Goal: Task Accomplishment & Management: Complete application form

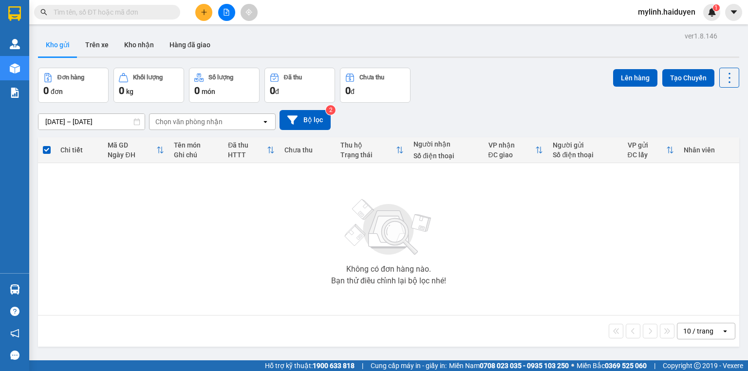
click at [200, 10] on button at bounding box center [203, 12] width 17 height 17
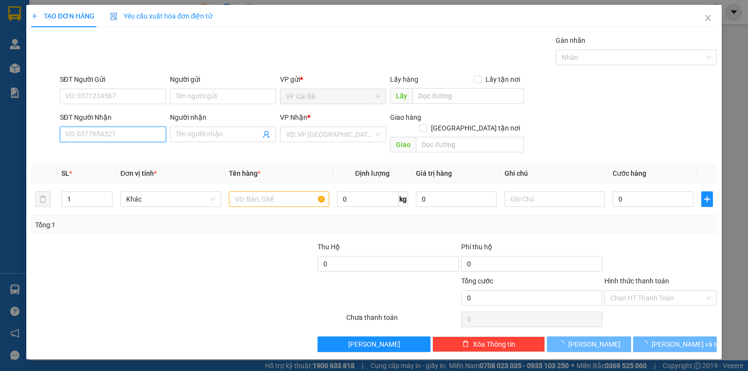
click at [103, 131] on input "SĐT Người Nhận" at bounding box center [113, 135] width 106 height 16
type input "4"
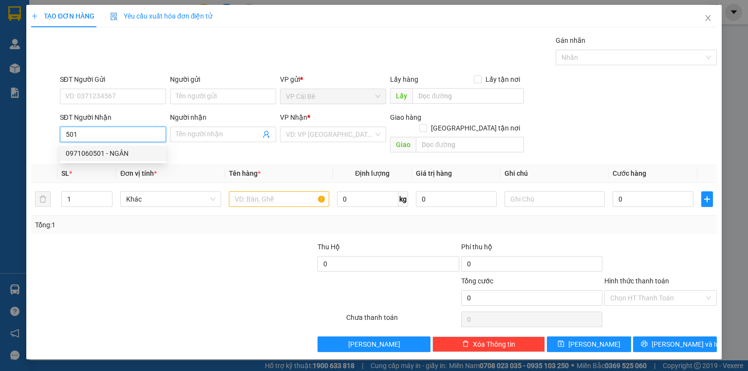
click at [107, 150] on div "0971060501 - NGÂN" at bounding box center [113, 153] width 95 height 11
type input "0971060501"
type input "NGÂN"
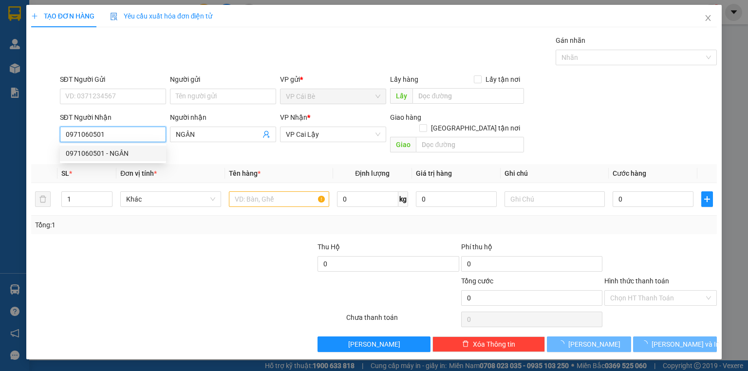
type input "10.000"
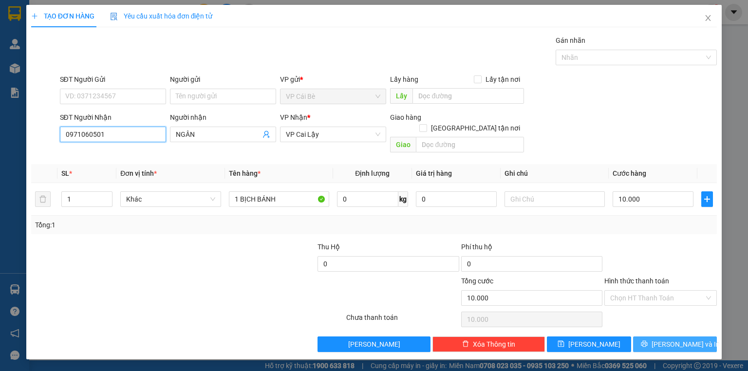
type input "0971060501"
click at [647, 341] on icon "printer" at bounding box center [644, 344] width 6 height 6
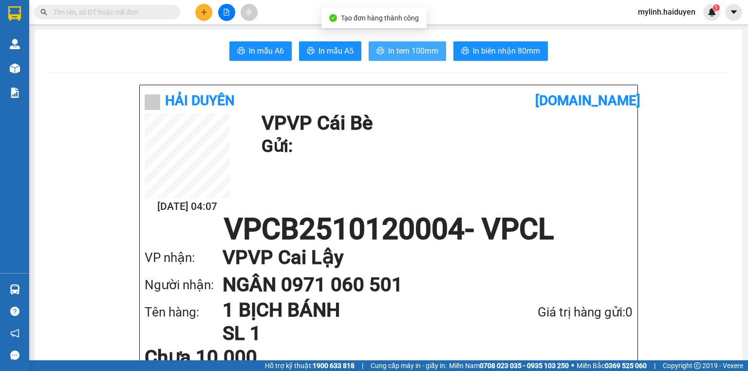
click at [381, 46] on button "In tem 100mm" at bounding box center [407, 50] width 77 height 19
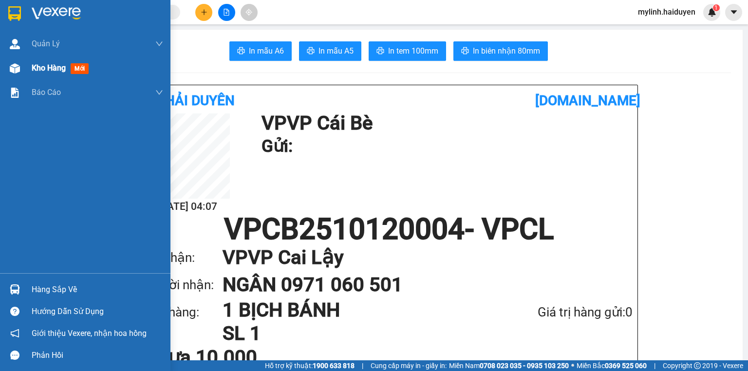
click at [54, 69] on span "Kho hàng" at bounding box center [49, 67] width 34 height 9
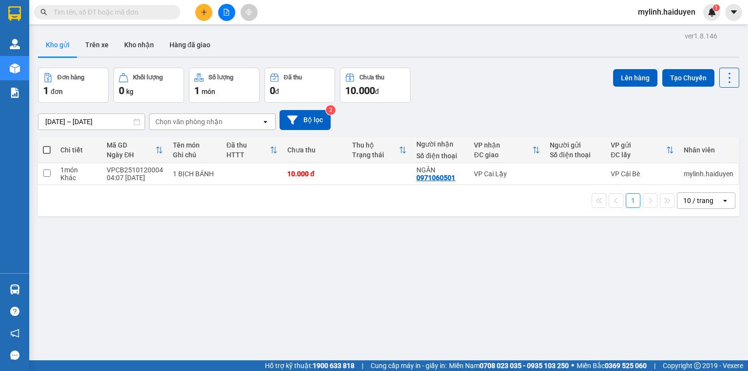
click at [206, 14] on icon "plus" at bounding box center [204, 12] width 7 height 7
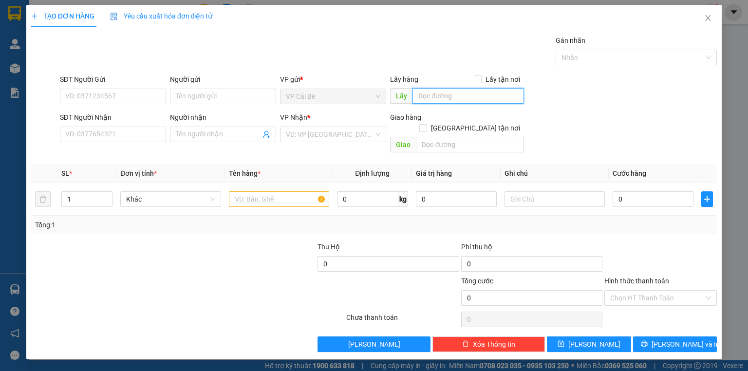
click at [427, 99] on input "text" at bounding box center [469, 96] width 112 height 16
type input "D"
type input "ĐÔNG HÒA"
click at [302, 134] on input "search" at bounding box center [330, 134] width 88 height 15
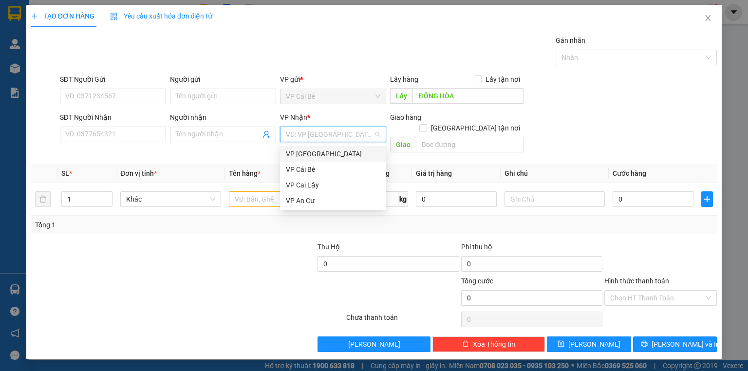
click at [300, 156] on div "VP [GEOGRAPHIC_DATA]" at bounding box center [333, 154] width 95 height 11
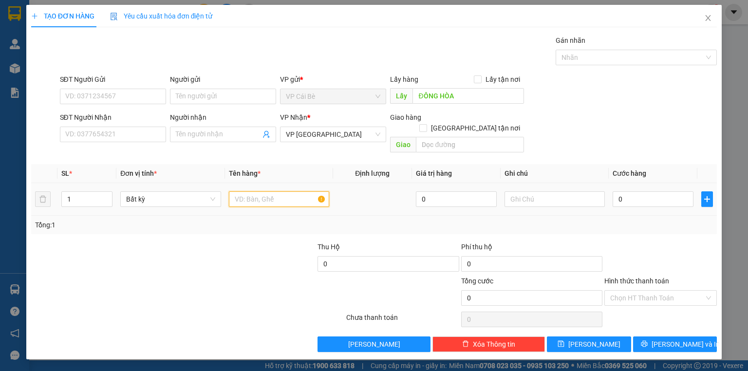
click at [261, 191] on input "text" at bounding box center [279, 199] width 100 height 16
type input "LẤY CHUỐI"
click at [676, 242] on div at bounding box center [661, 259] width 114 height 34
click at [658, 191] on input "0" at bounding box center [653, 199] width 81 height 16
type input "03"
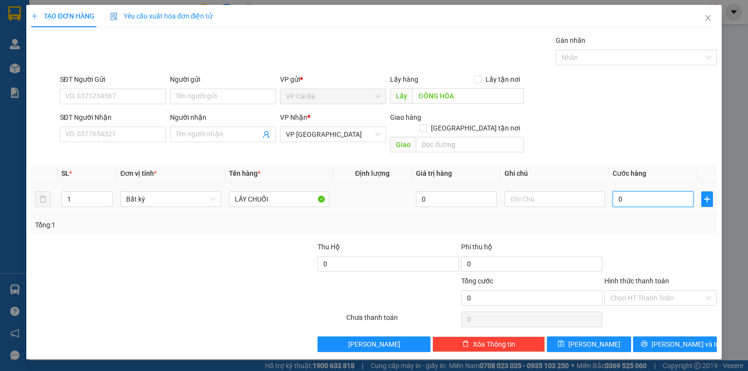
type input "3"
type input "030"
type input "30"
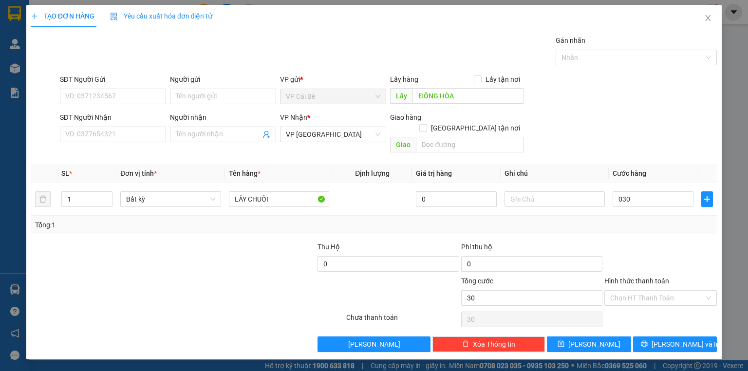
type input "30.000"
click at [641, 125] on div "SĐT Người Nhận VD: 0377654321 Người nhận Tên người nhận VP Nhận * VP [GEOGRAPHI…" at bounding box center [389, 134] width 662 height 45
click at [626, 291] on input "Hình thức thanh toán" at bounding box center [657, 298] width 94 height 15
click at [629, 304] on div "Tại văn phòng" at bounding box center [660, 306] width 101 height 11
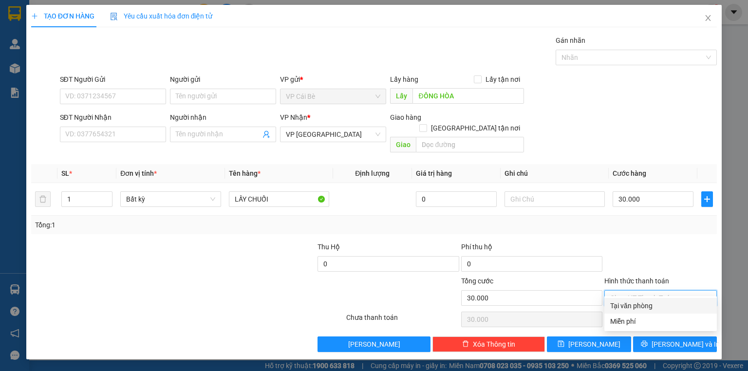
type input "0"
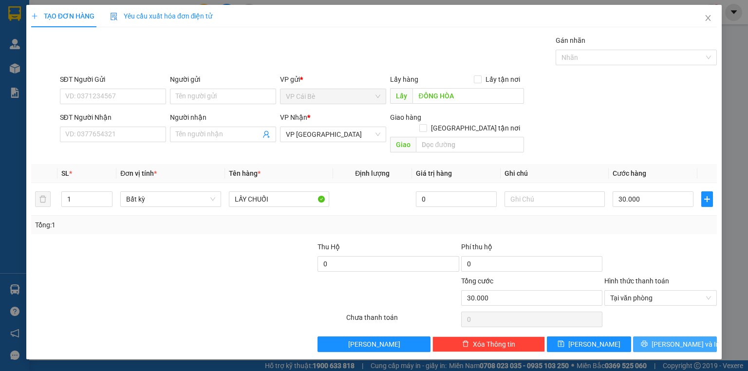
click at [663, 340] on button "[PERSON_NAME] và In" at bounding box center [675, 345] width 84 height 16
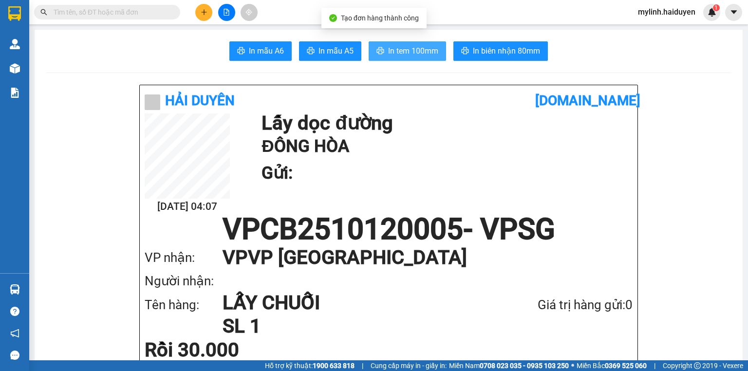
click at [389, 45] on span "In tem 100mm" at bounding box center [413, 51] width 50 height 12
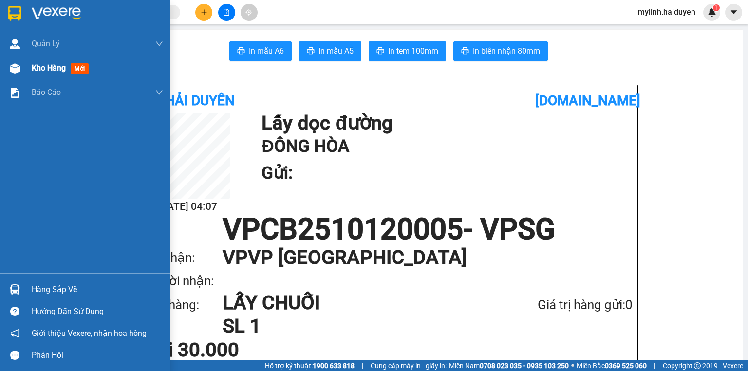
click at [32, 77] on div "Kho hàng mới" at bounding box center [98, 68] width 132 height 24
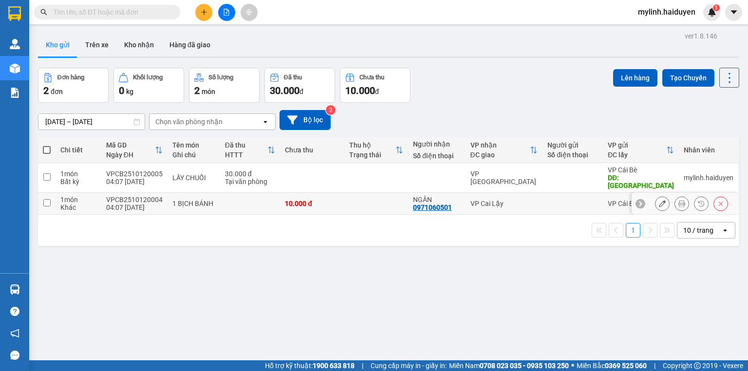
click at [349, 200] on td at bounding box center [376, 204] width 64 height 22
checkbox input "true"
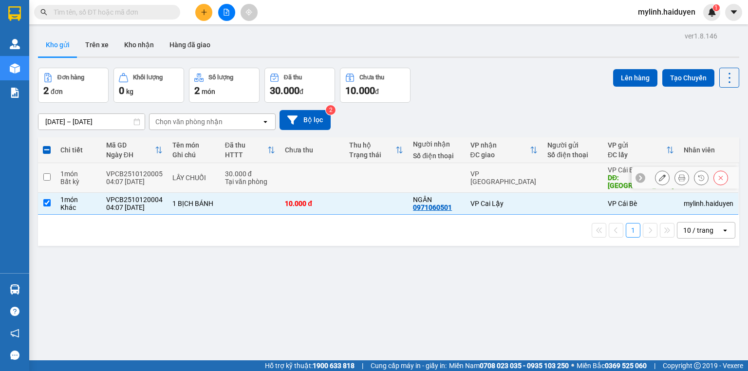
click at [350, 179] on td at bounding box center [376, 178] width 64 height 30
checkbox input "true"
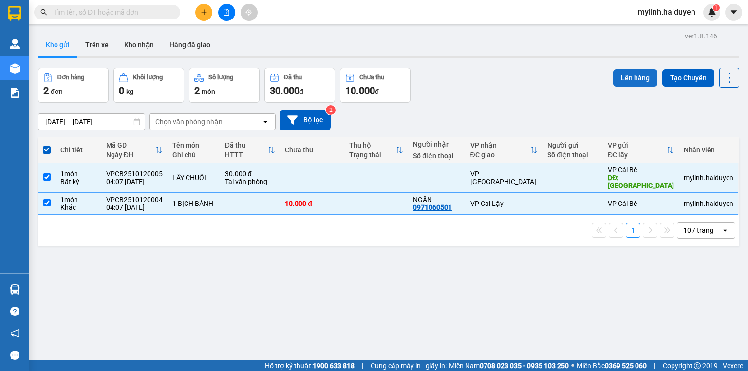
click at [619, 75] on button "Lên hàng" at bounding box center [635, 78] width 44 height 18
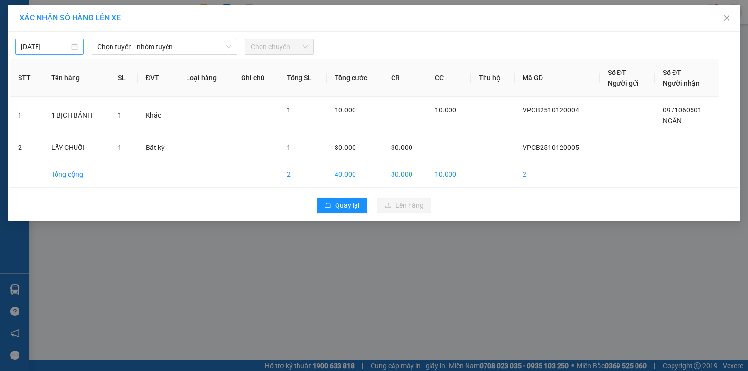
click at [27, 47] on input "[DATE]" at bounding box center [45, 46] width 48 height 11
type input "[DATE]"
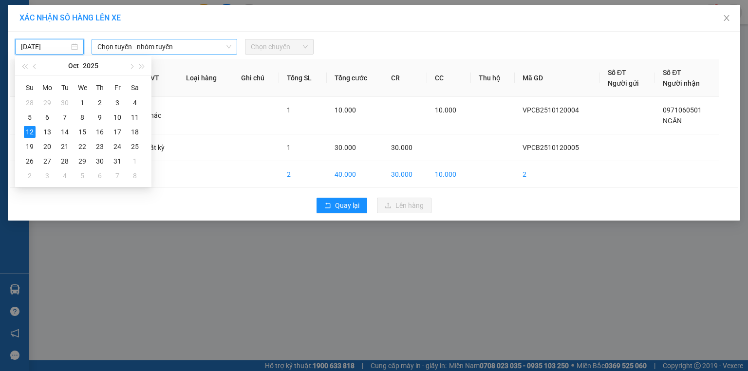
click at [129, 44] on span "Chọn tuyến - nhóm tuyến" at bounding box center [164, 46] width 134 height 15
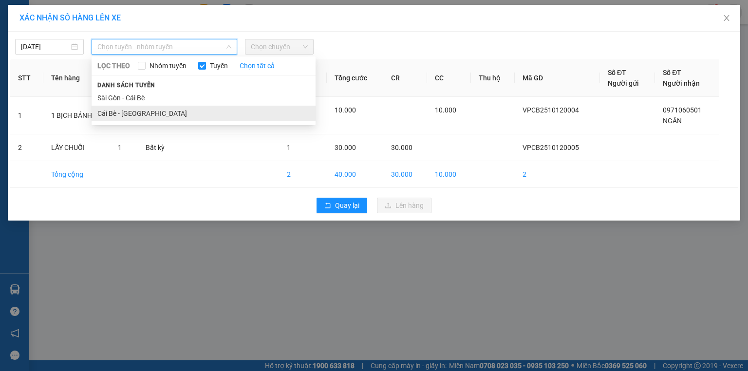
click at [133, 107] on li "Cái Bè - Sài Gòn" at bounding box center [204, 114] width 224 height 16
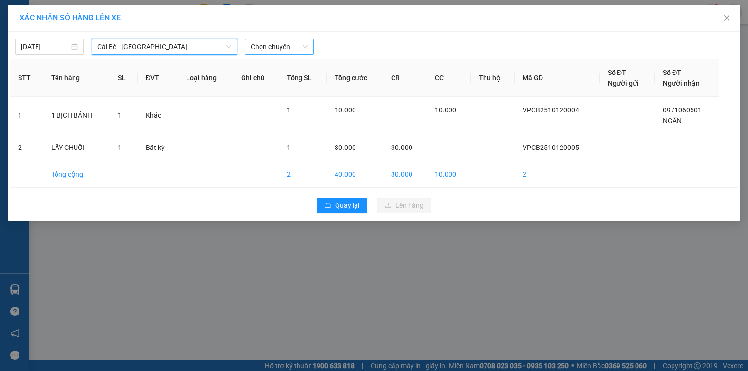
click at [258, 49] on span "Chọn chuyến" at bounding box center [279, 46] width 57 height 15
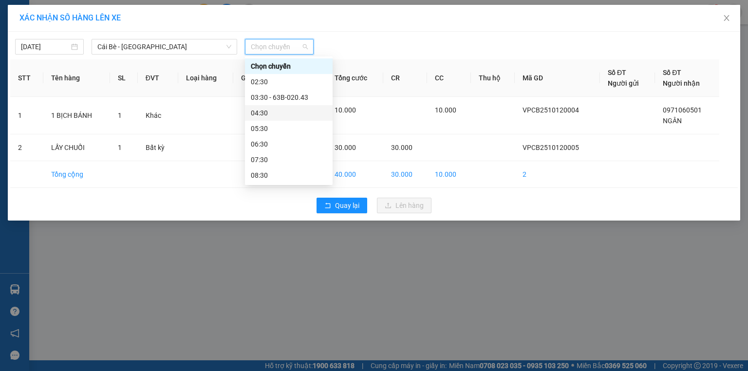
click at [281, 112] on div "04:30" at bounding box center [289, 113] width 76 height 11
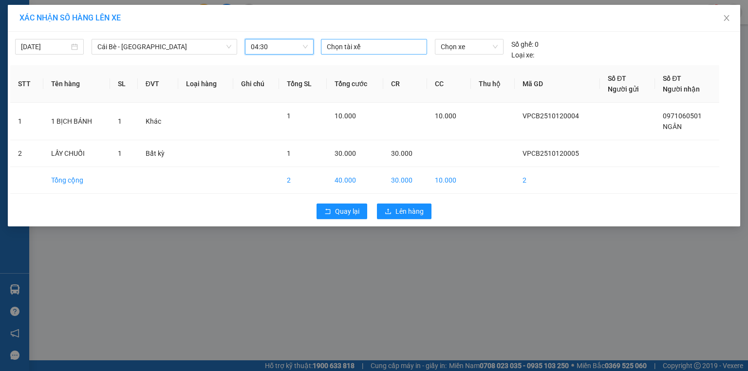
click at [373, 53] on div "Chọn tài xế" at bounding box center [374, 47] width 106 height 16
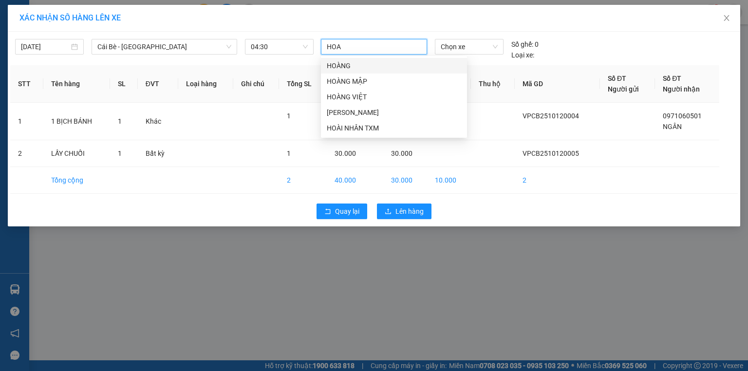
type input "HOAN"
click at [388, 85] on div "HOÀNG MẬP" at bounding box center [394, 81] width 134 height 11
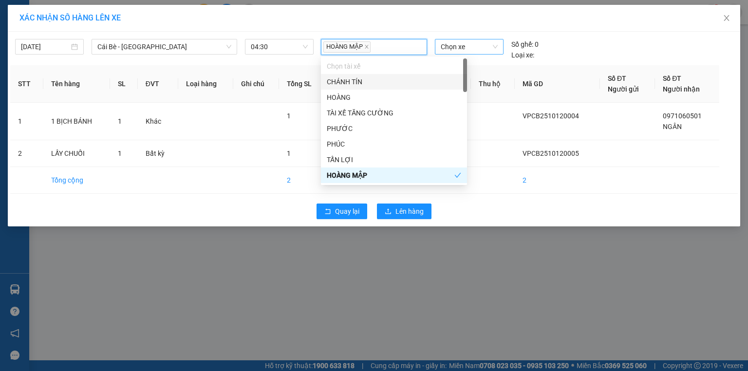
click at [447, 50] on span "Chọn xe" at bounding box center [469, 46] width 57 height 15
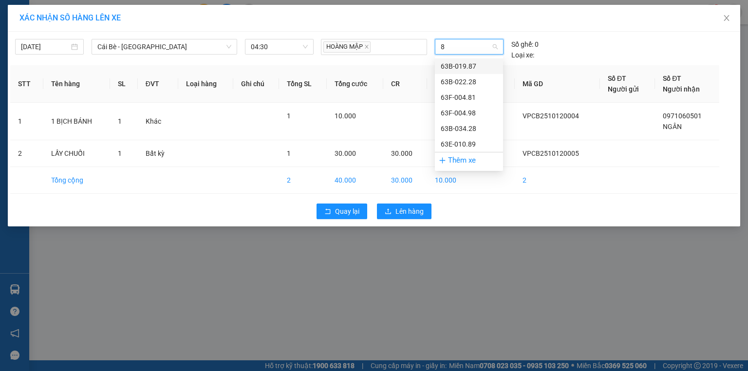
type input "89"
click at [455, 61] on div "63E-010.89" at bounding box center [469, 66] width 57 height 11
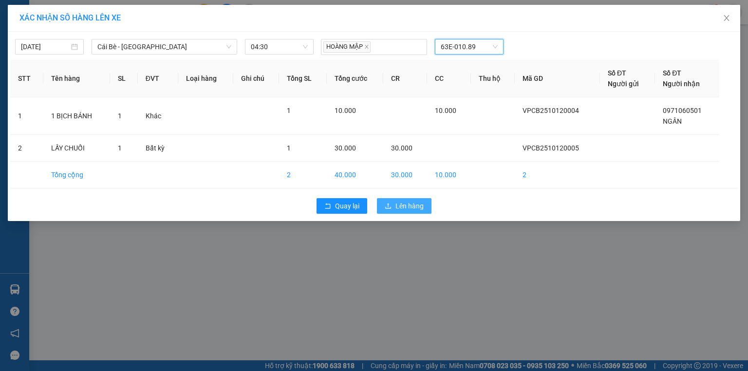
click at [415, 209] on span "Lên hàng" at bounding box center [410, 206] width 28 height 11
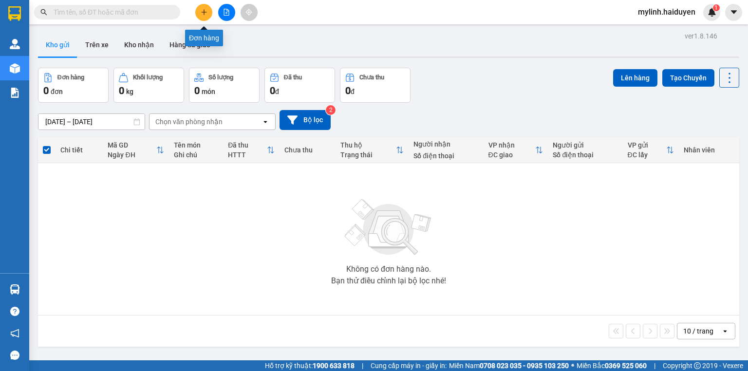
click at [205, 10] on icon "plus" at bounding box center [204, 12] width 7 height 7
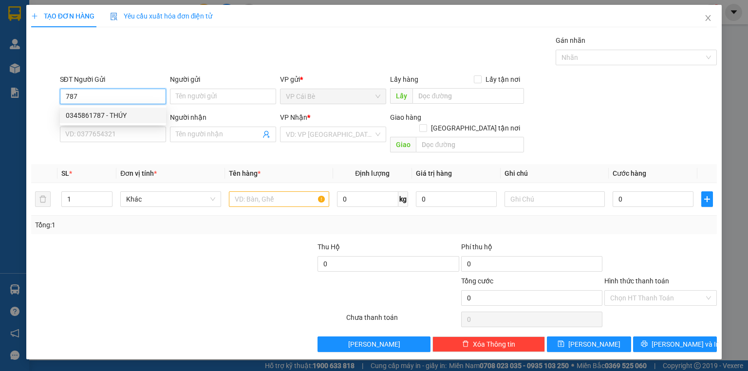
click at [117, 115] on div "0345861787 - THÚY" at bounding box center [113, 115] width 95 height 11
type input "0345861787"
type input "THÚY"
type input "0909237527"
type input "ĐOÀN 1,2/KG"
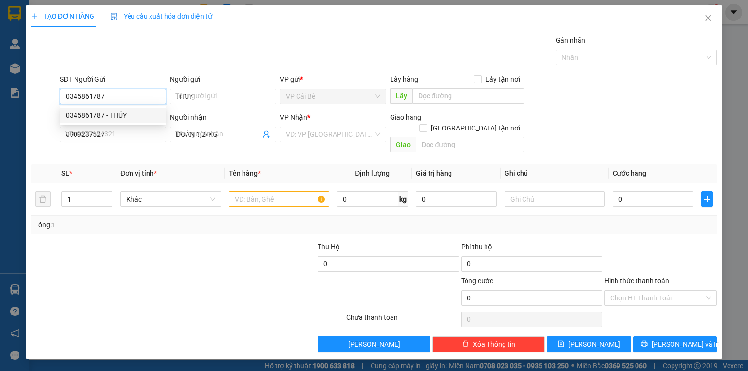
type input "40.000"
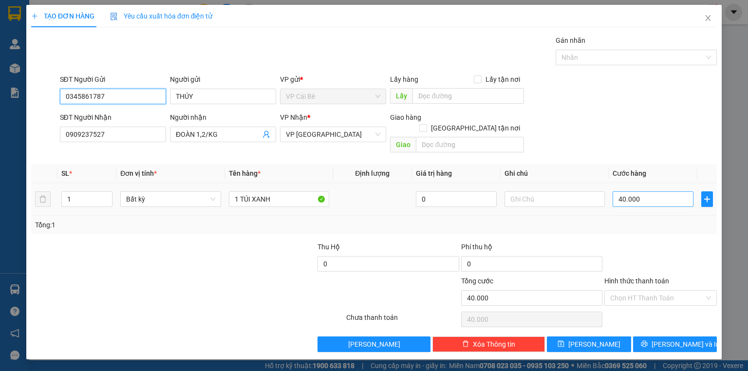
type input "0345861787"
click at [641, 191] on input "40.000" at bounding box center [653, 199] width 81 height 16
type input "0"
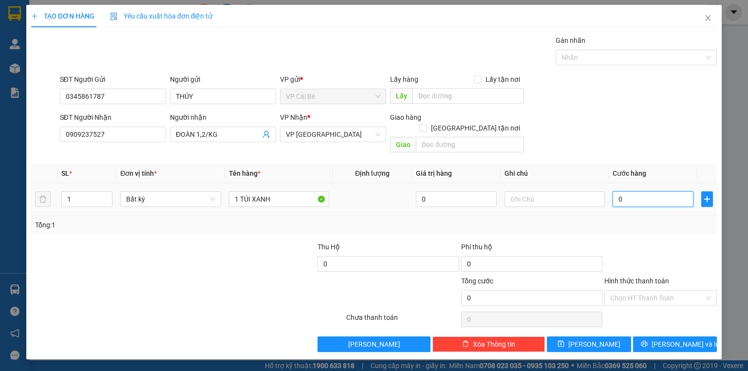
type input "6"
type input "06"
type input "60"
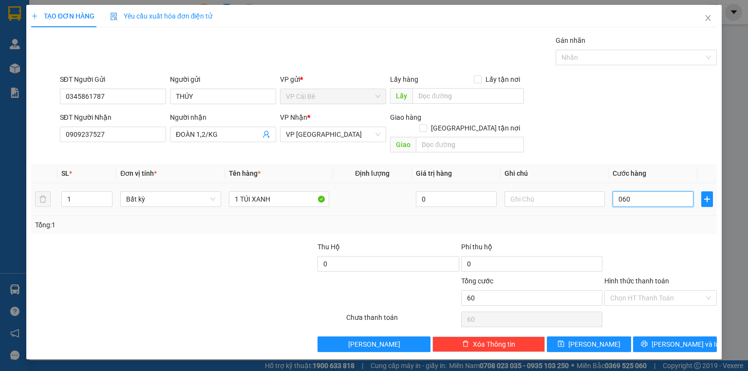
type input "060"
type input "60.000"
click at [585, 106] on div "SĐT Người Gửi 0345861787 Người gửi THÚY VP gửi * VP Cái Bè Lấy hàng Lấy tận nơi…" at bounding box center [389, 91] width 662 height 34
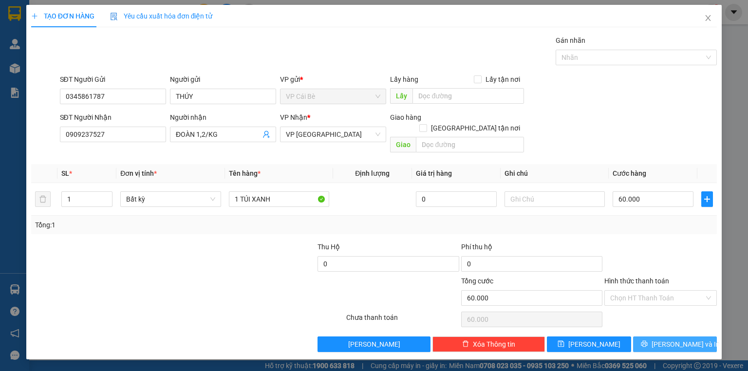
click at [647, 341] on icon "printer" at bounding box center [644, 344] width 6 height 6
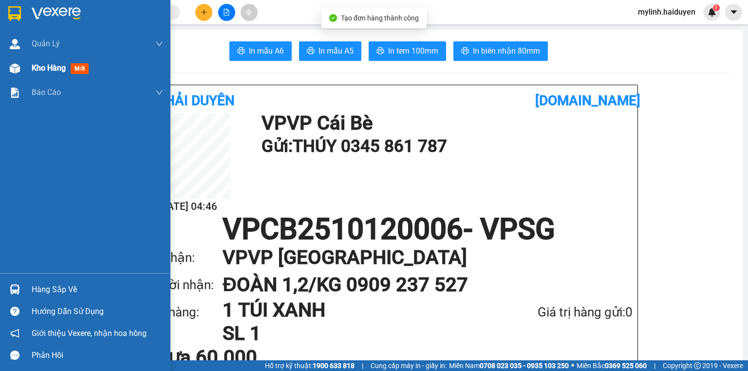
click at [33, 65] on span "Kho hàng" at bounding box center [49, 67] width 34 height 9
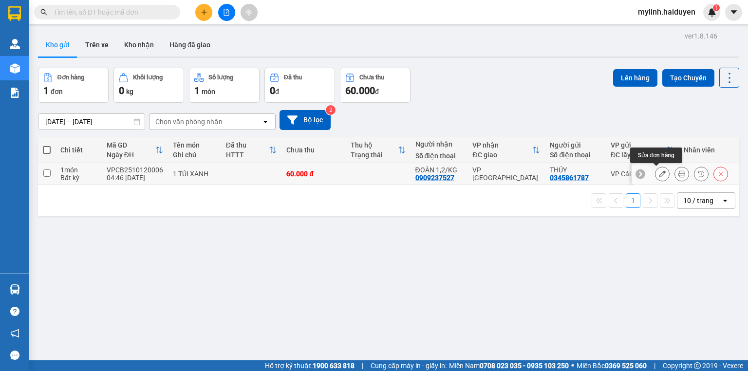
click at [659, 171] on icon at bounding box center [662, 174] width 7 height 7
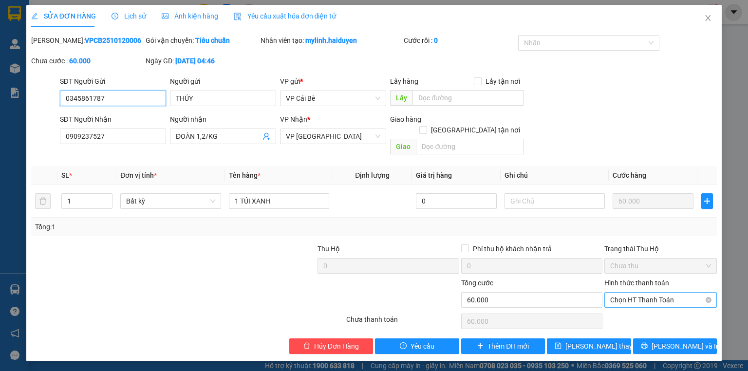
click at [649, 296] on div "Chọn HT Thanh Toán" at bounding box center [661, 300] width 113 height 16
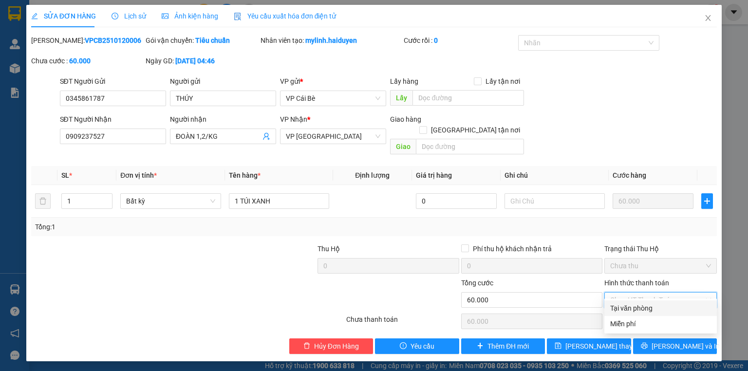
click at [645, 308] on div "Tại văn phòng" at bounding box center [660, 308] width 101 height 11
type input "0"
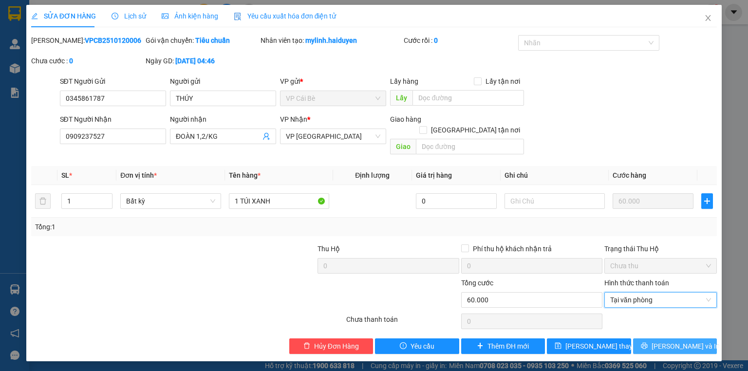
click at [648, 343] on icon "printer" at bounding box center [644, 346] width 7 height 7
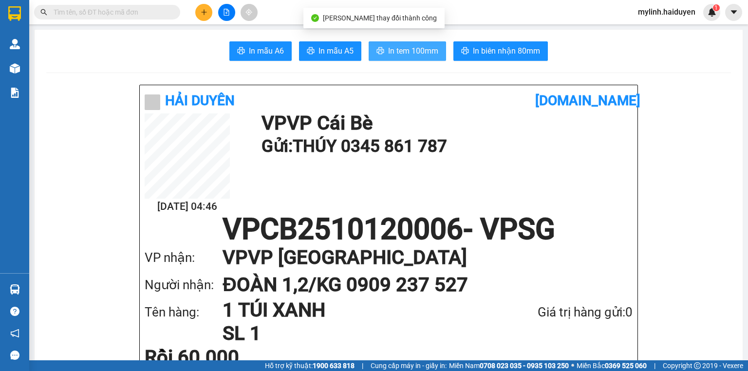
click at [393, 48] on span "In tem 100mm" at bounding box center [413, 51] width 50 height 12
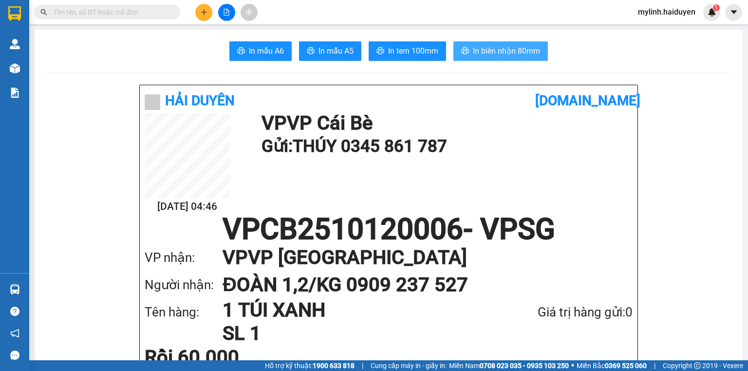
scroll to position [58, 0]
